Goal: Task Accomplishment & Management: Use online tool/utility

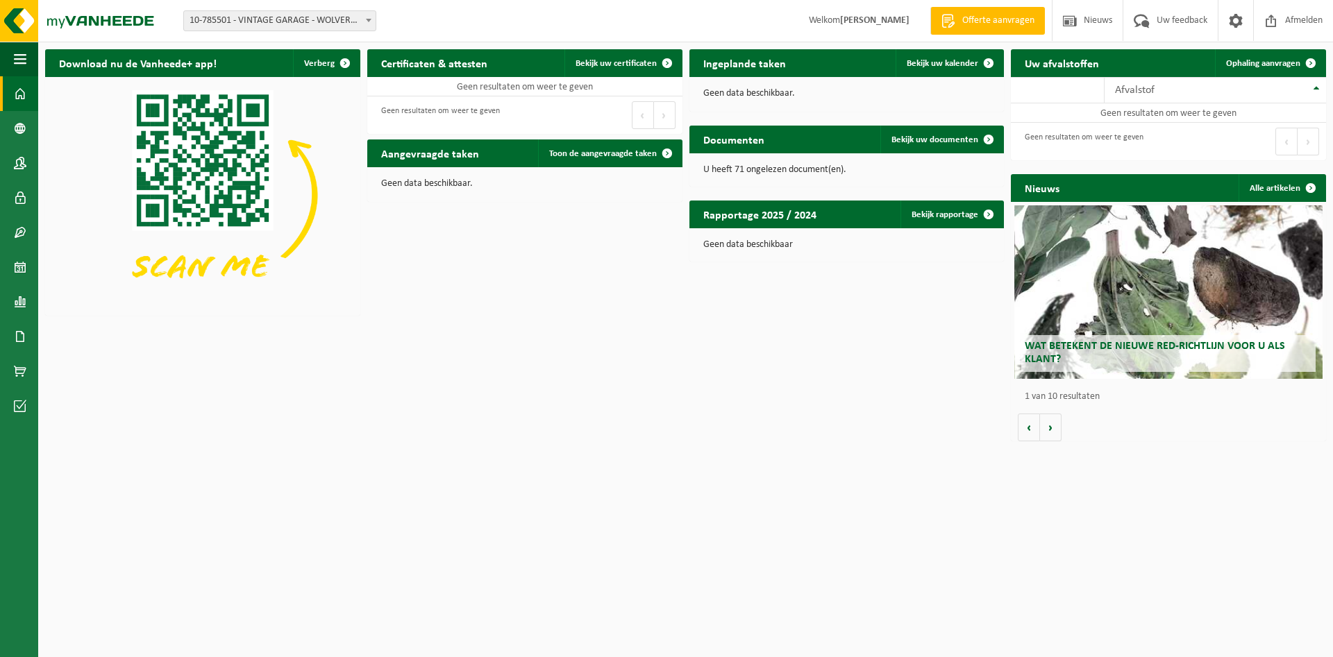
click at [357, 22] on span "10-785501 - VINTAGE GARAGE - WOLVERTEM" at bounding box center [280, 20] width 192 height 19
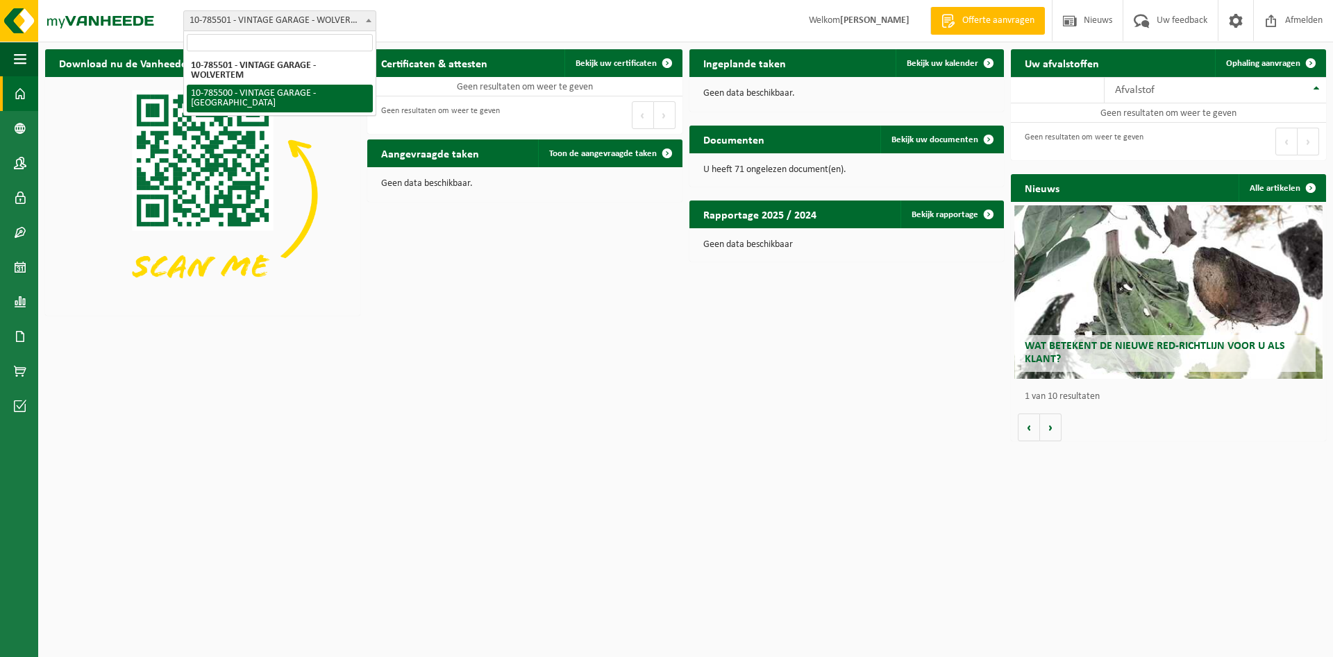
select select "131736"
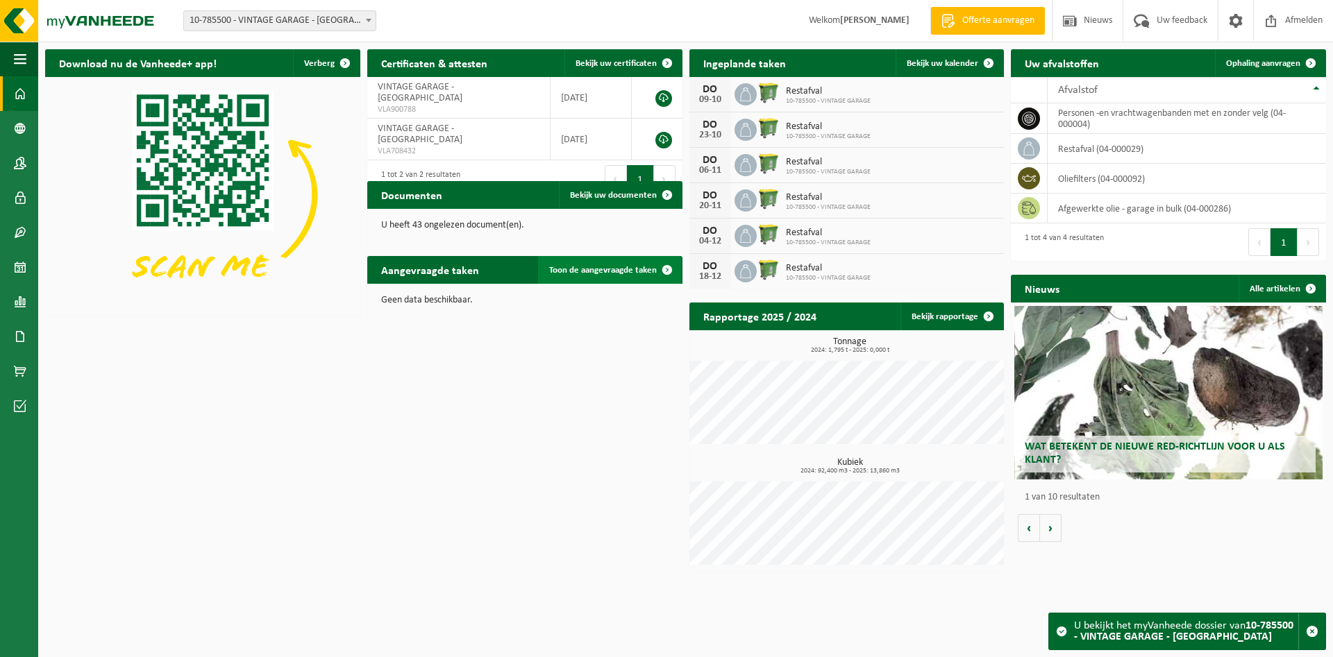
click at [610, 270] on span "Toon de aangevraagde taken" at bounding box center [603, 270] width 108 height 9
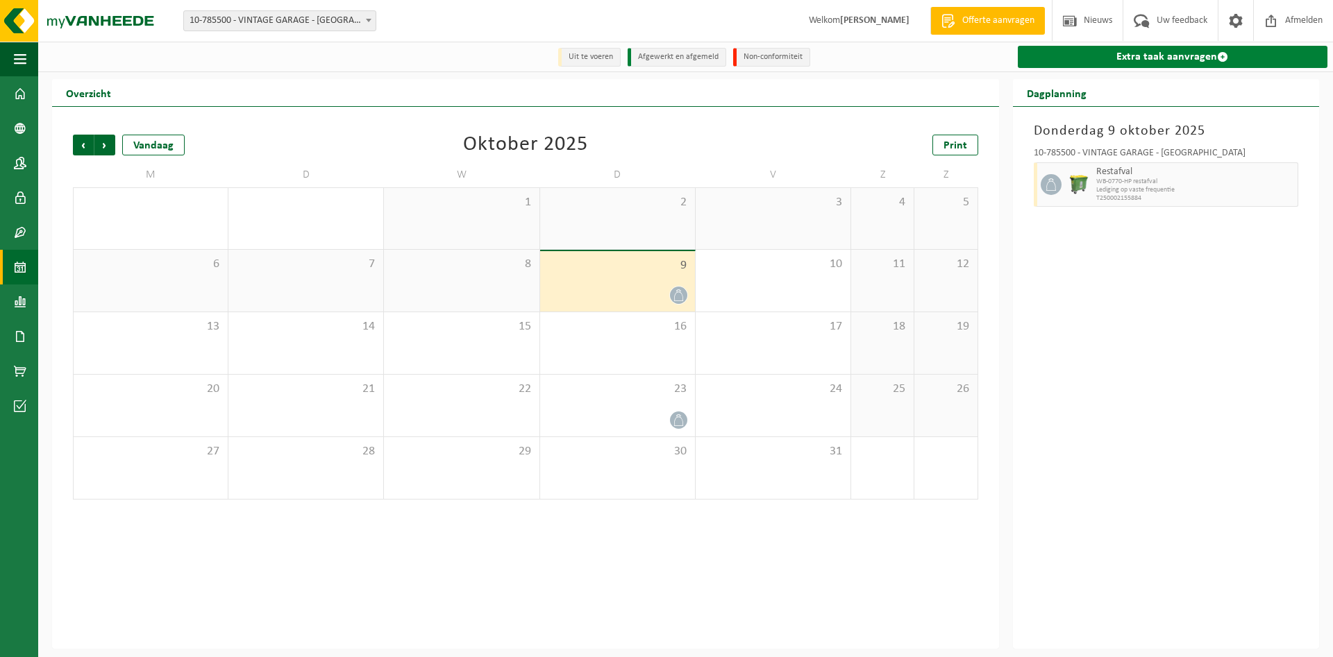
click at [1160, 60] on link "Extra taak aanvragen" at bounding box center [1173, 57] width 310 height 22
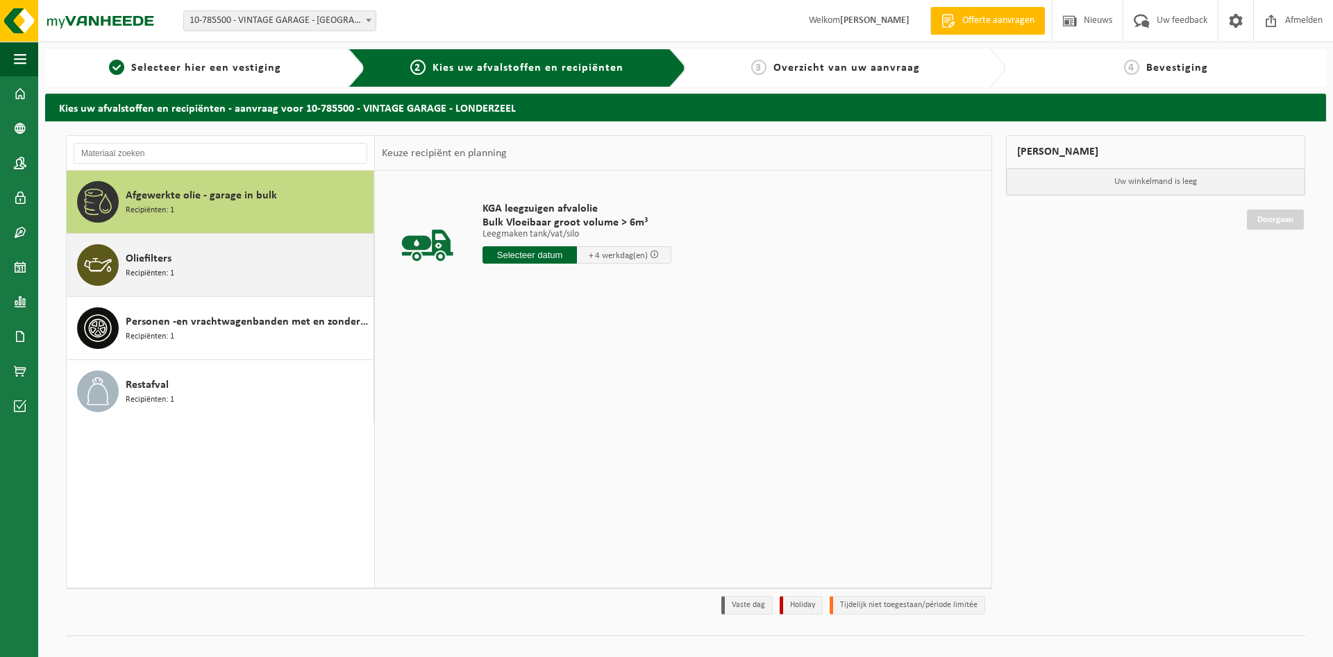
click at [286, 274] on div "Oliefilters Recipiënten: 1" at bounding box center [248, 265] width 244 height 42
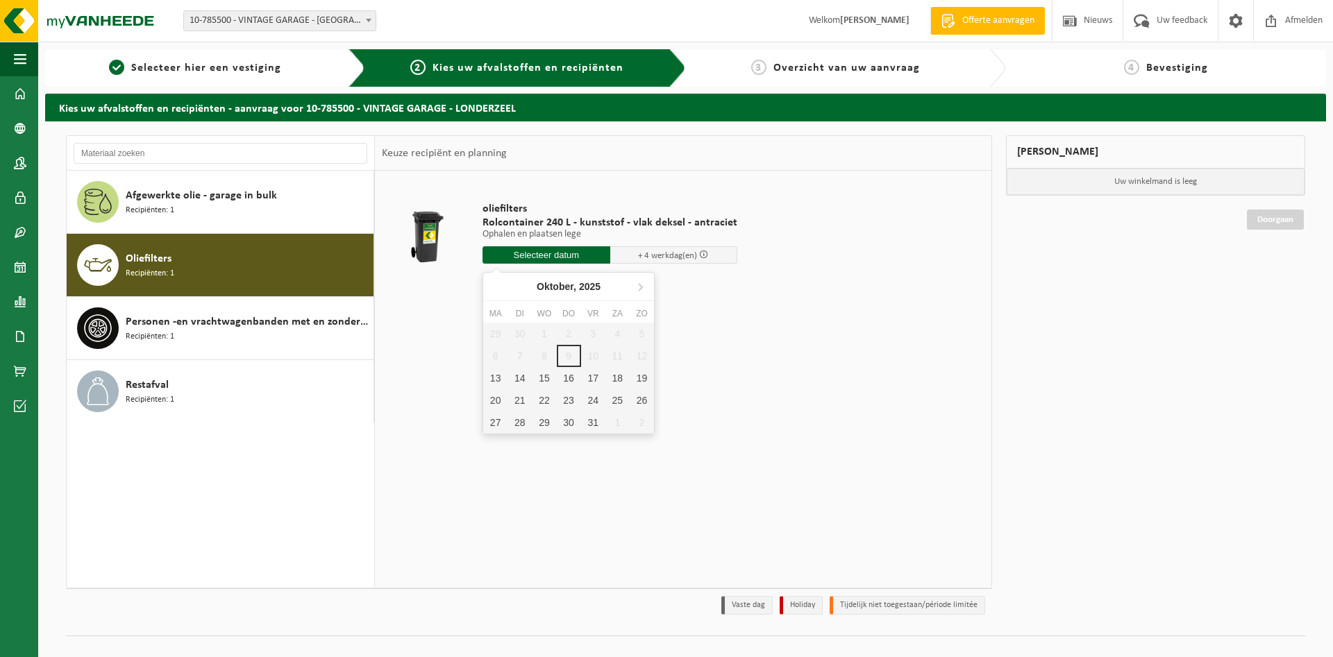
click at [545, 254] on input "text" at bounding box center [546, 254] width 128 height 17
click at [493, 378] on div "13" at bounding box center [495, 378] width 24 height 22
type input "Van 2025-10-13"
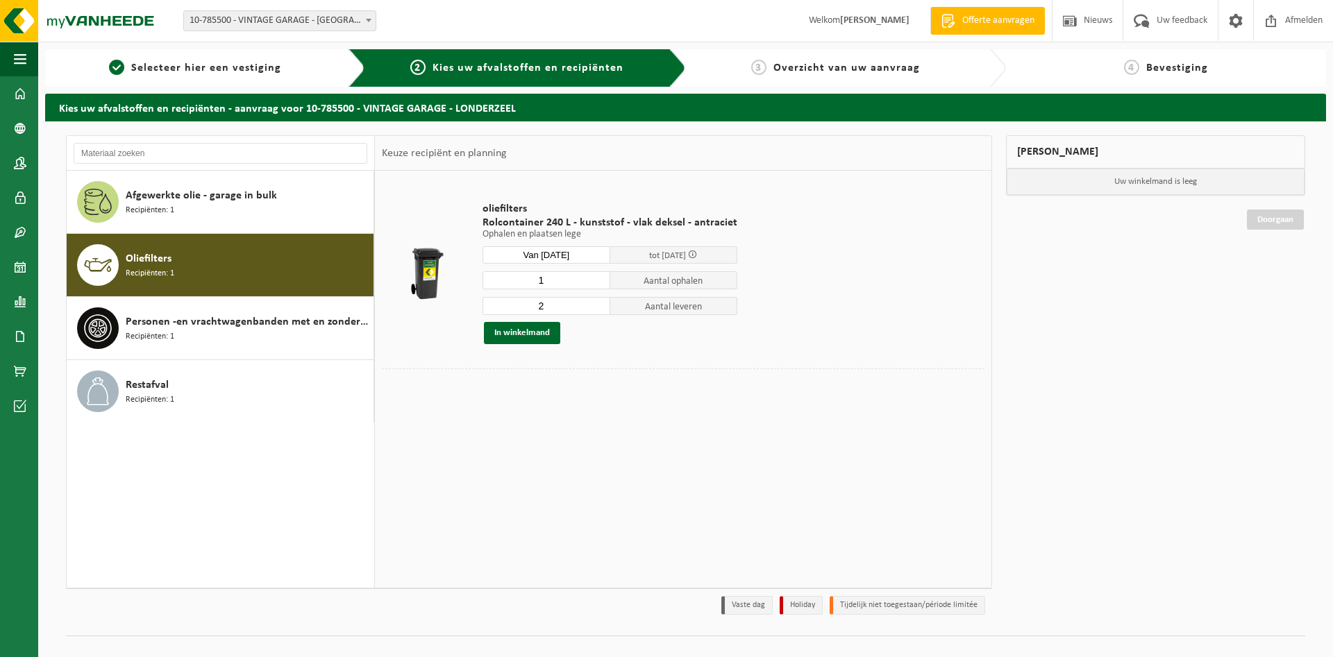
type input "1"
click at [596, 283] on input "1" at bounding box center [546, 280] width 128 height 18
type input "1"
click at [593, 310] on input "1" at bounding box center [546, 306] width 128 height 18
click at [523, 328] on button "In winkelmand" at bounding box center [522, 333] width 76 height 22
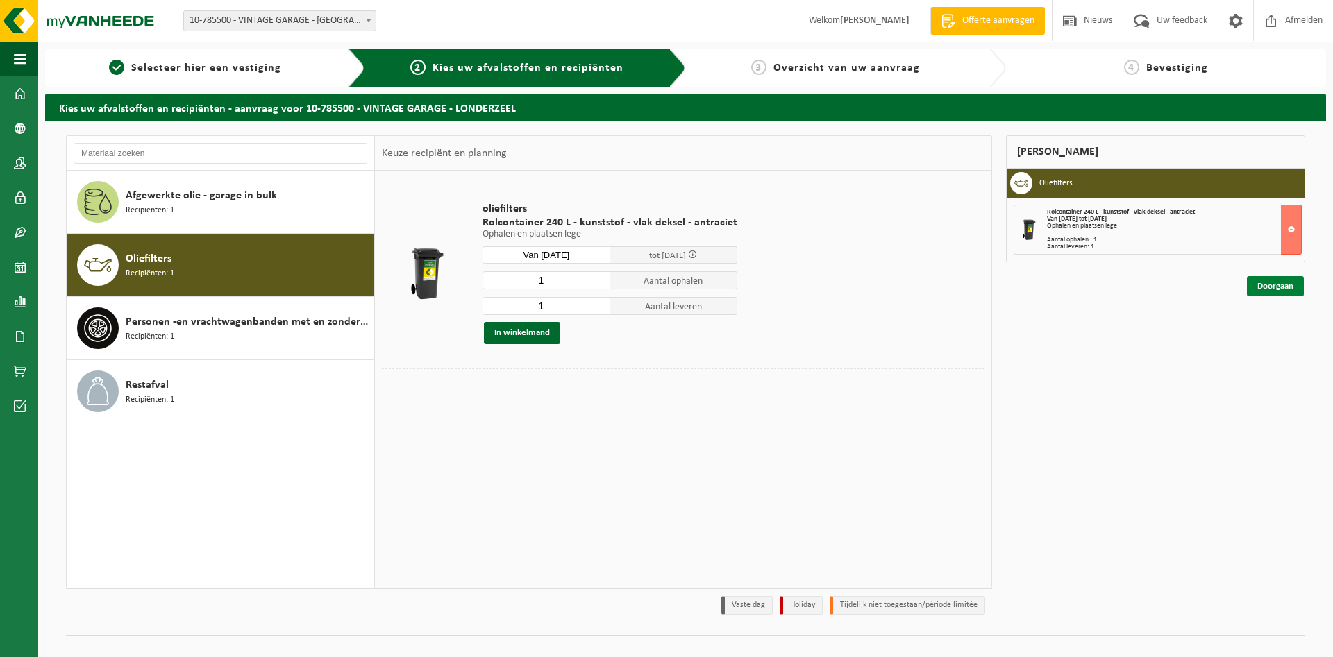
click at [1281, 287] on link "Doorgaan" at bounding box center [1275, 286] width 57 height 20
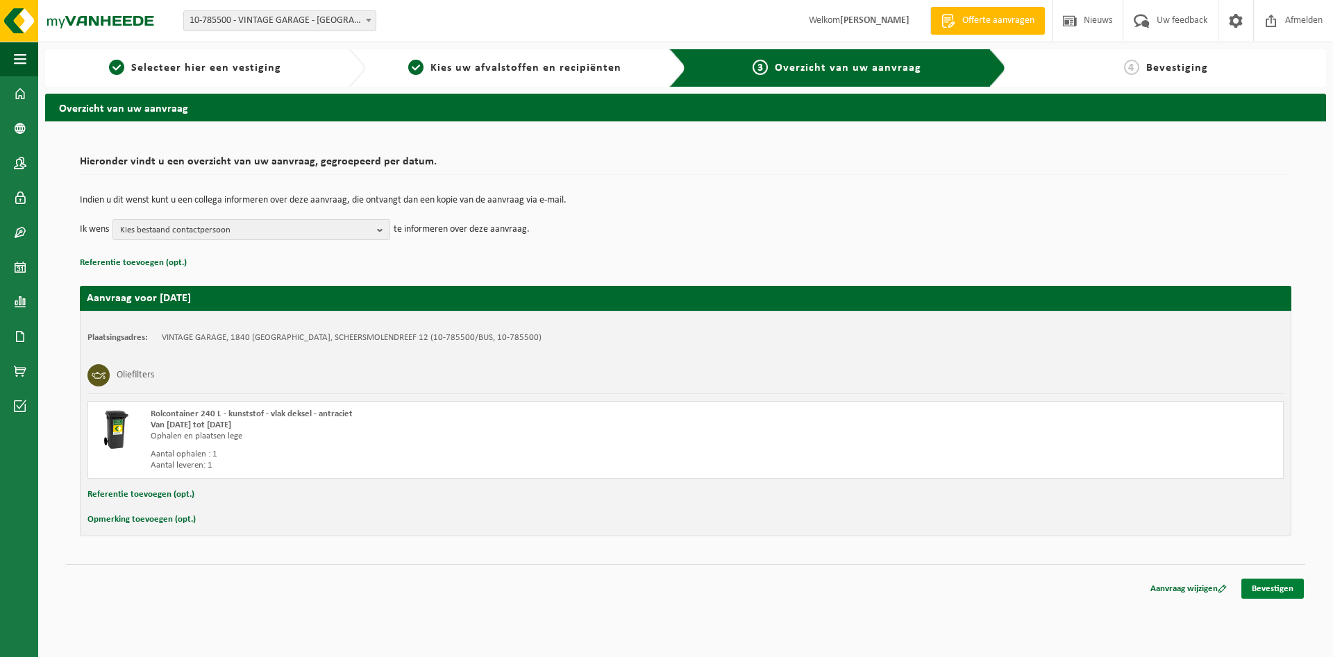
click at [1274, 592] on link "Bevestigen" at bounding box center [1272, 589] width 62 height 20
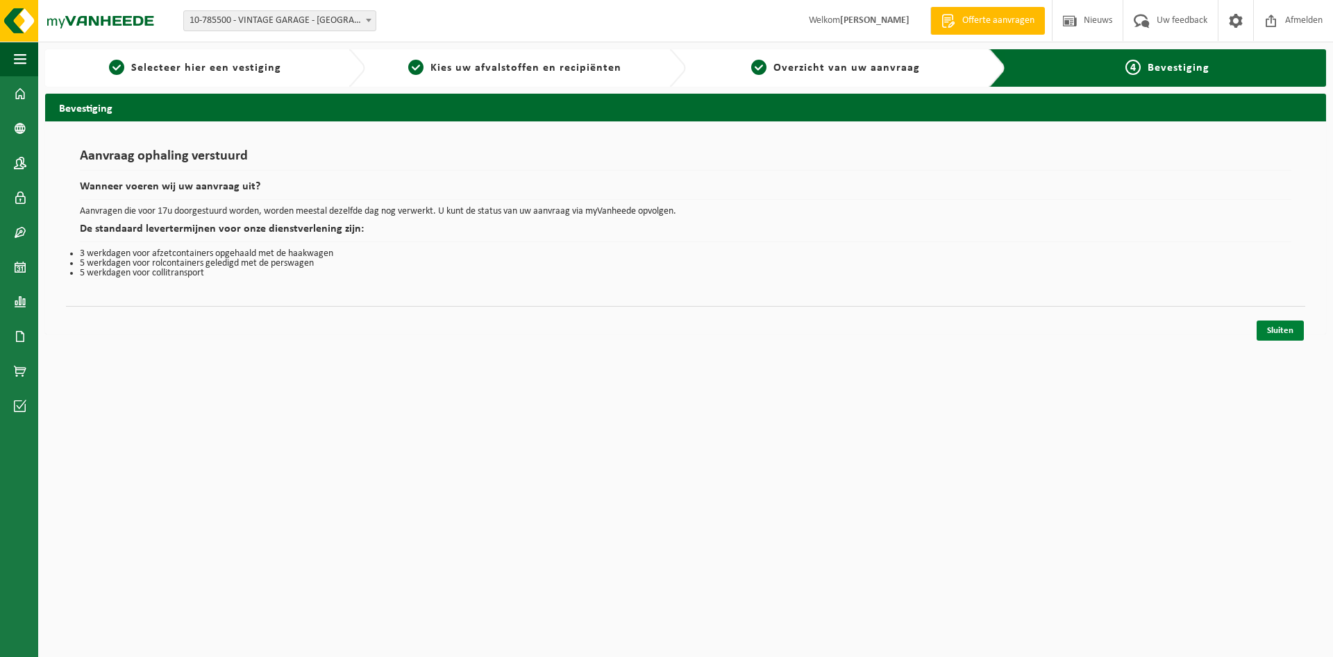
click at [1281, 327] on link "Sluiten" at bounding box center [1279, 331] width 47 height 20
